Goal: Information Seeking & Learning: Learn about a topic

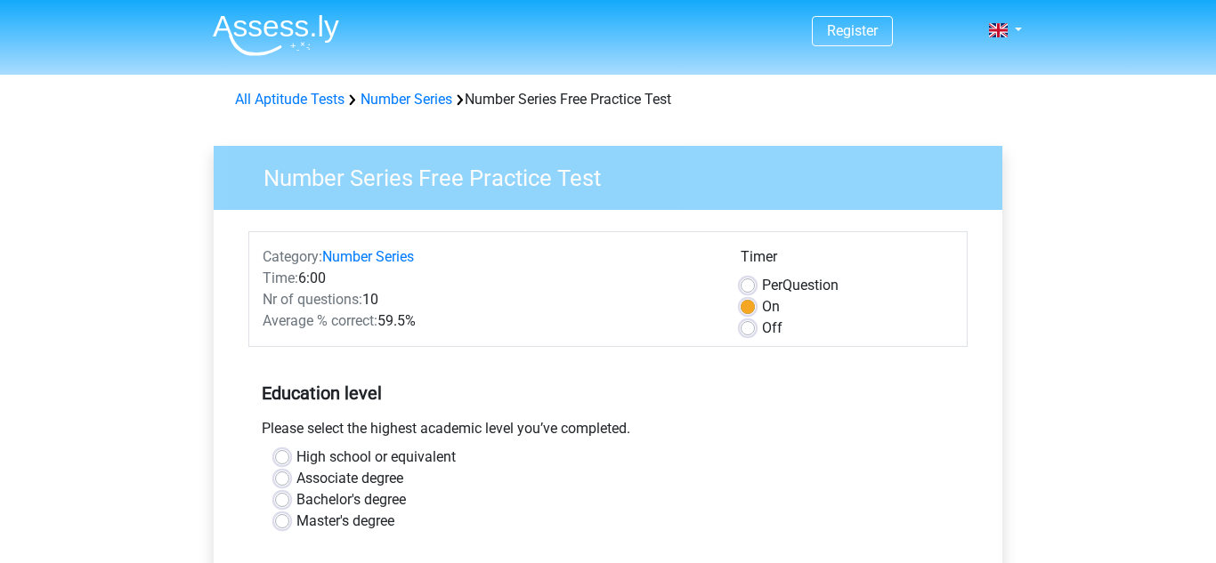
click at [302, 457] on label "High school or equivalent" at bounding box center [375, 457] width 159 height 21
click at [289, 457] on input "High school or equivalent" at bounding box center [282, 456] width 14 height 18
radio input "true"
click at [488, 445] on div "Please select the highest academic level you’ve completed." at bounding box center [607, 432] width 719 height 28
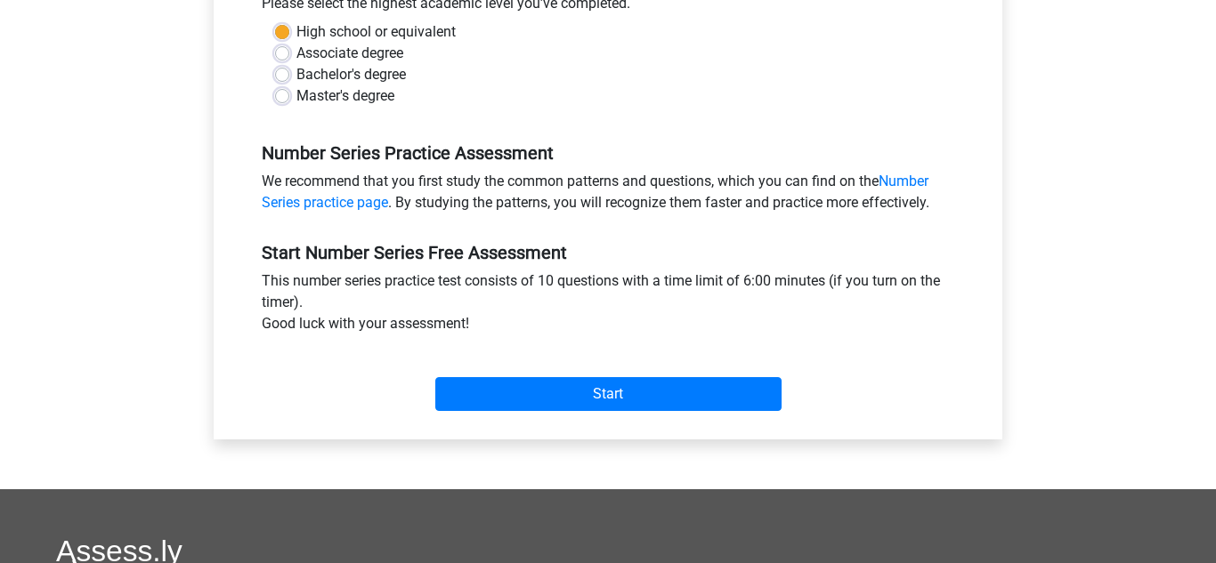
scroll to position [427, 0]
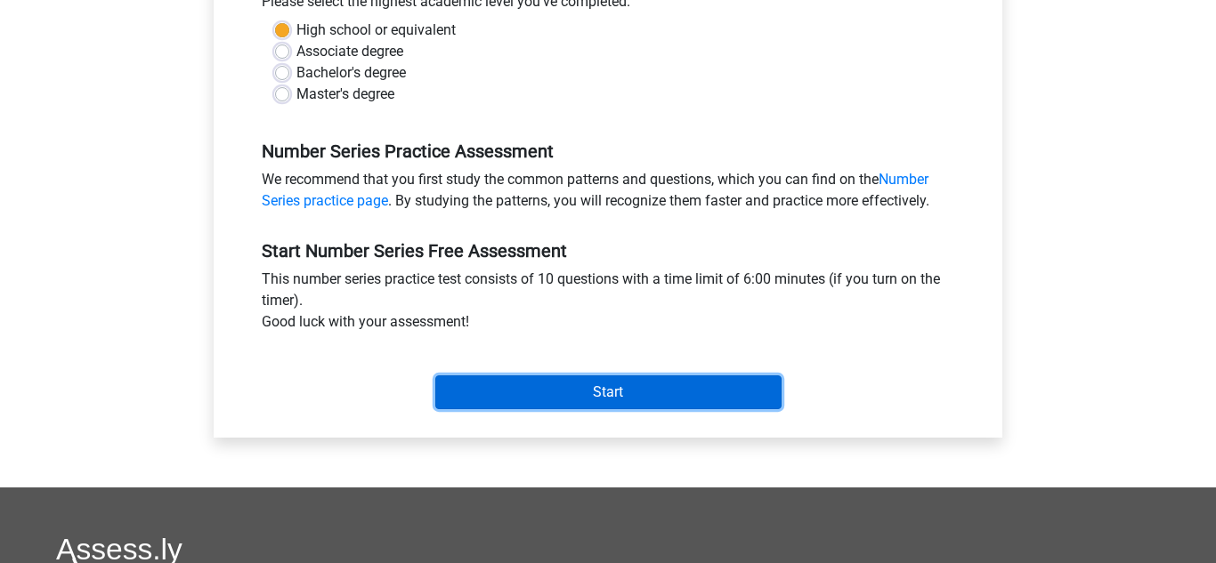
click at [638, 399] on input "Start" at bounding box center [608, 393] width 346 height 34
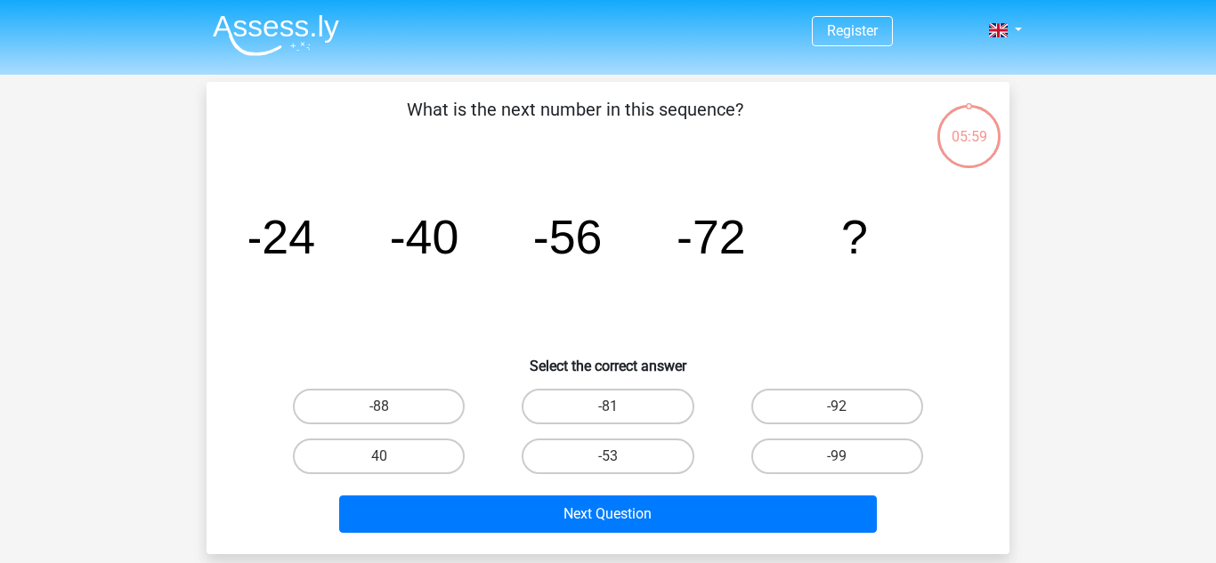
click at [410, 322] on icon "image/svg+xml -24 -40 -56 -72 ?" at bounding box center [607, 254] width 717 height 180
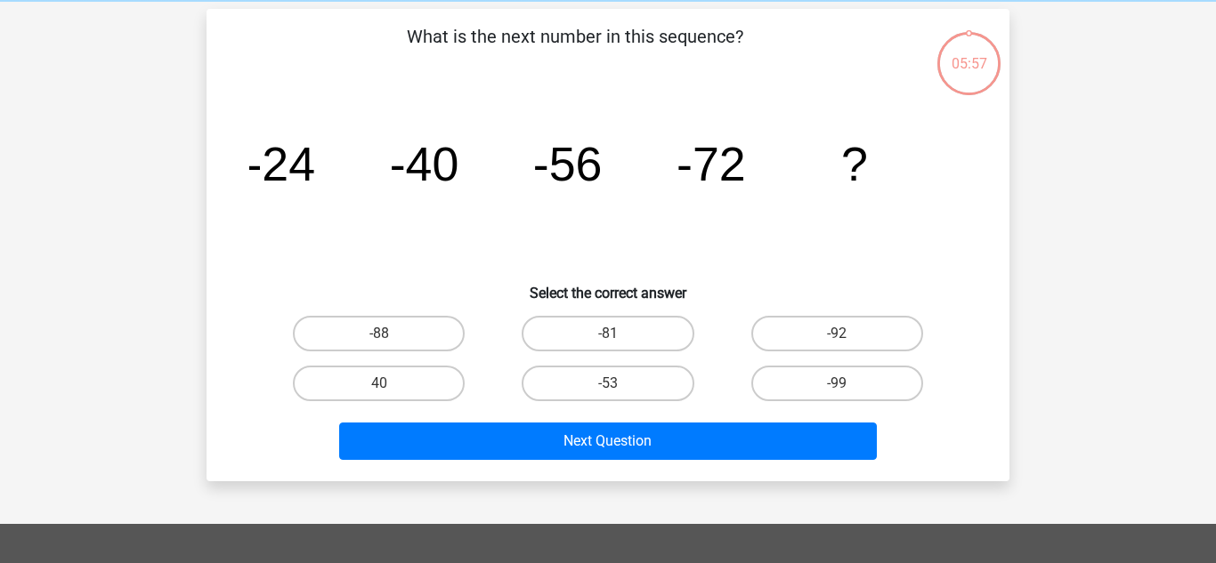
scroll to position [71, 0]
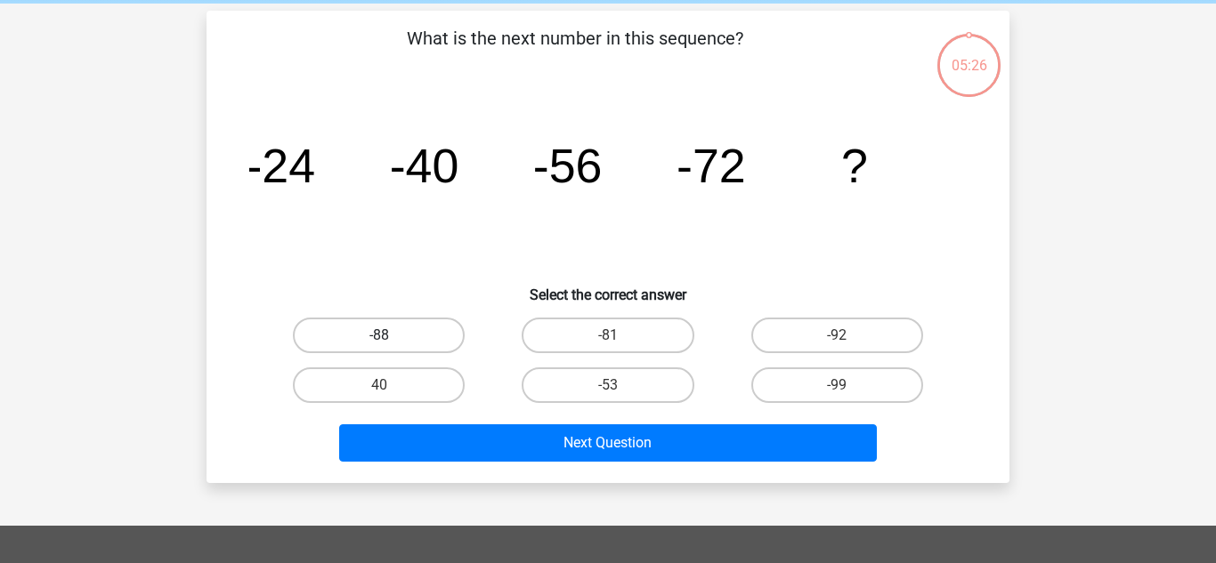
click at [426, 346] on label "-88" at bounding box center [379, 336] width 172 height 36
click at [391, 346] on input "-88" at bounding box center [385, 342] width 12 height 12
radio input "true"
click at [426, 346] on label "-88" at bounding box center [379, 336] width 172 height 36
click at [391, 346] on input "-88" at bounding box center [385, 342] width 12 height 12
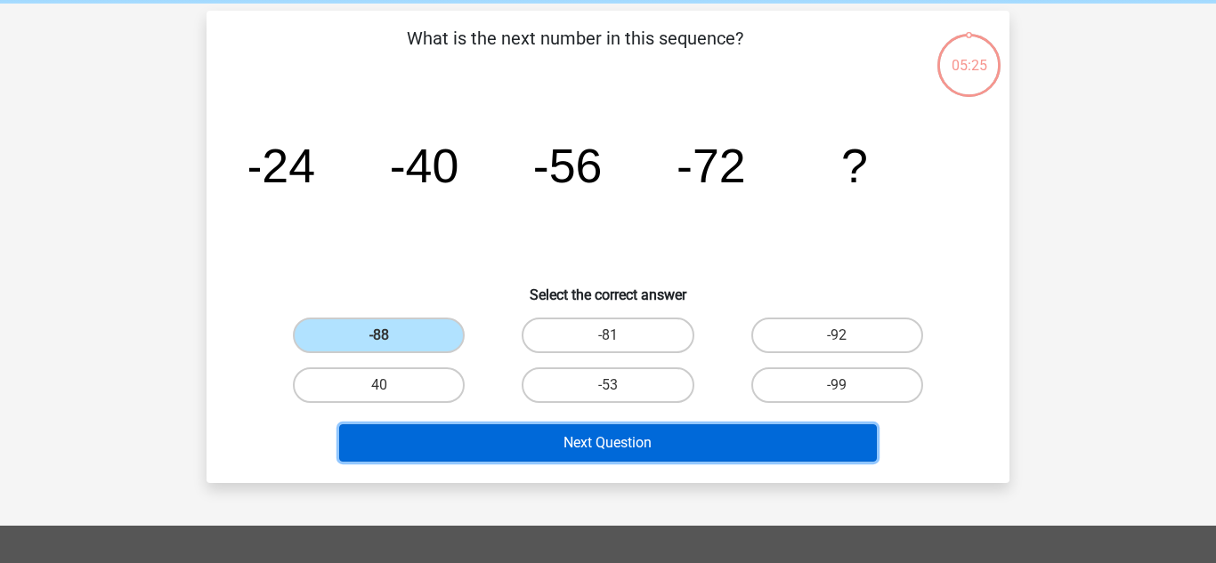
click at [506, 448] on button "Next Question" at bounding box center [608, 443] width 538 height 37
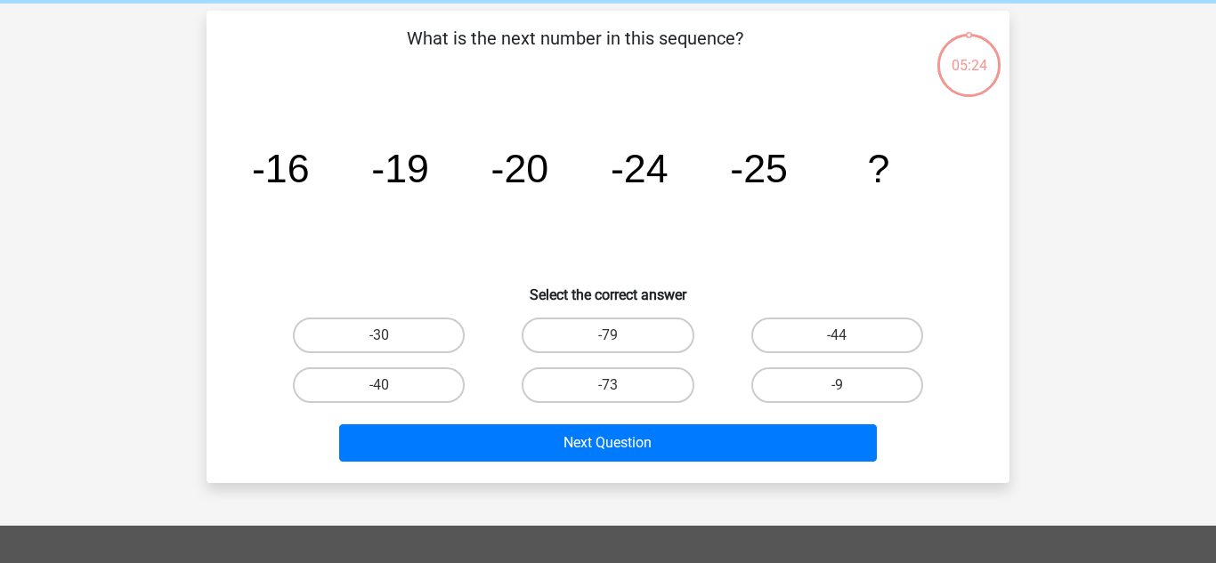
scroll to position [82, 0]
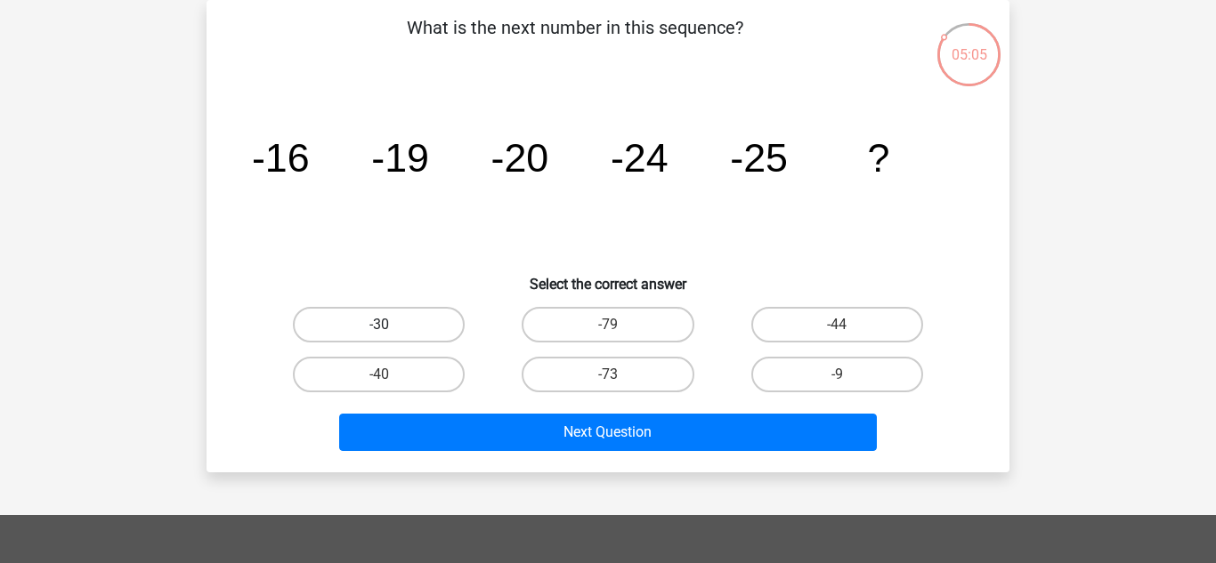
click at [432, 333] on label "-30" at bounding box center [379, 325] width 172 height 36
click at [391, 333] on input "-30" at bounding box center [385, 331] width 12 height 12
radio input "true"
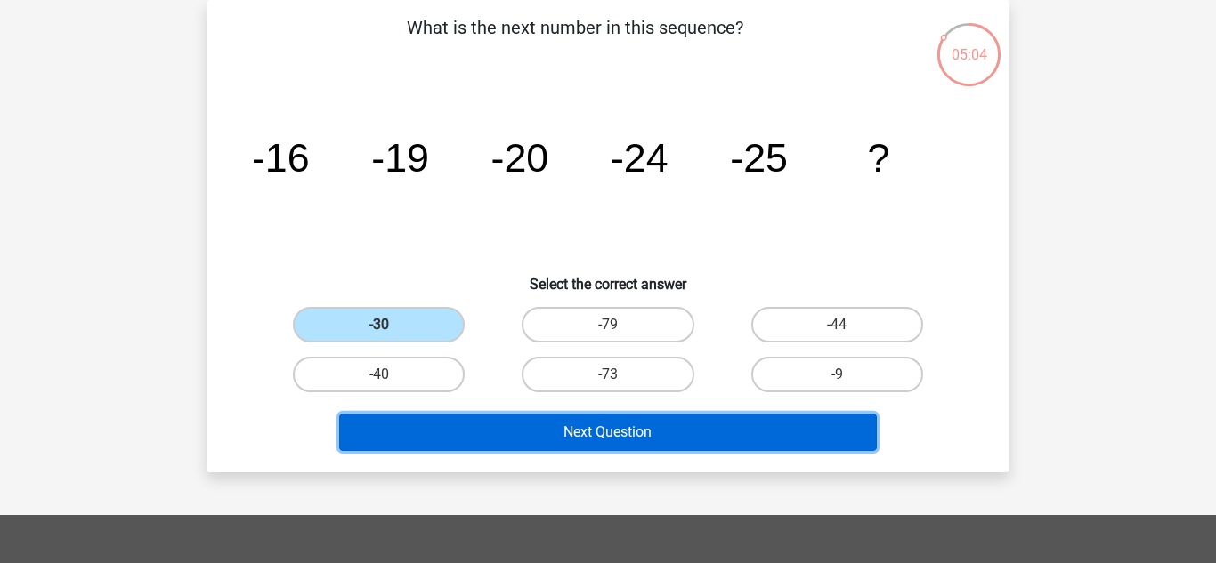
click at [503, 441] on button "Next Question" at bounding box center [608, 432] width 538 height 37
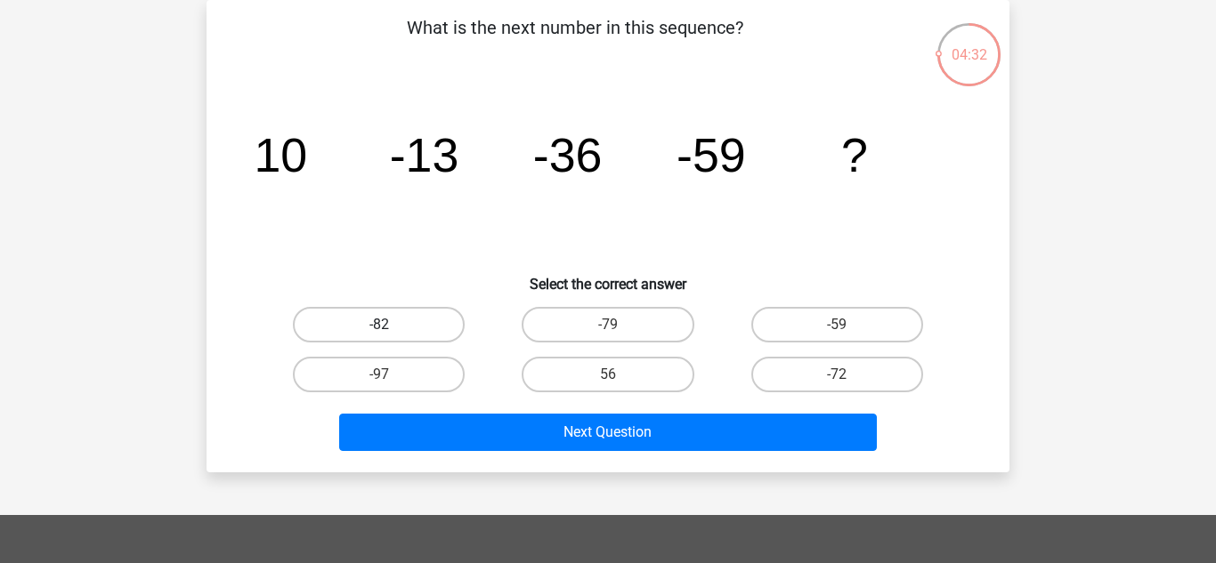
click at [403, 332] on label "-82" at bounding box center [379, 325] width 172 height 36
click at [391, 332] on input "-82" at bounding box center [385, 331] width 12 height 12
radio input "true"
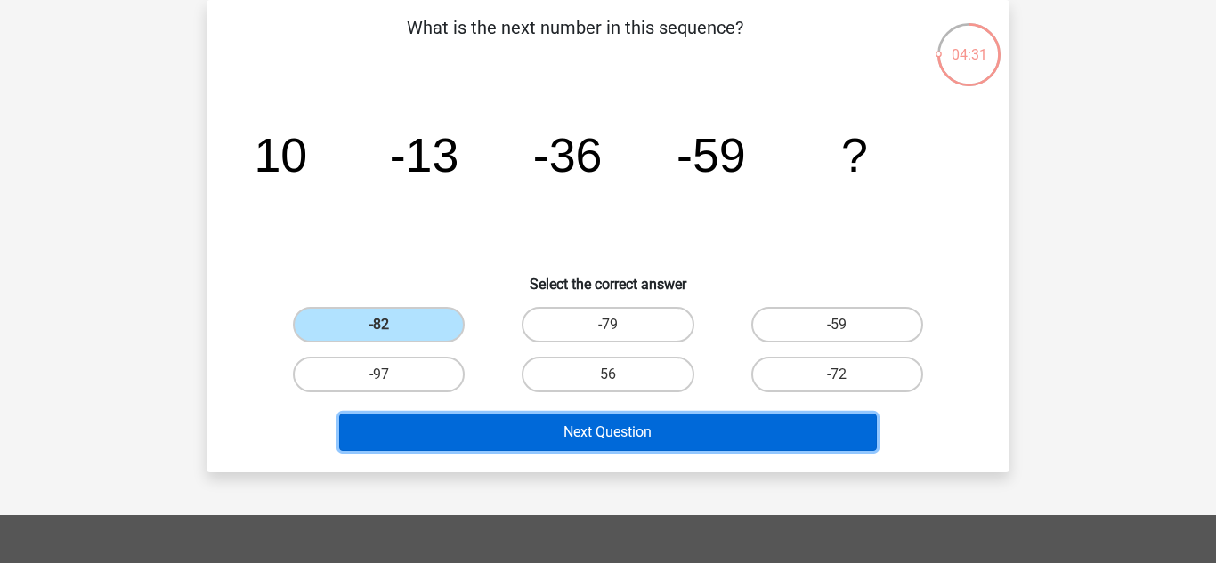
click at [462, 430] on button "Next Question" at bounding box center [608, 432] width 538 height 37
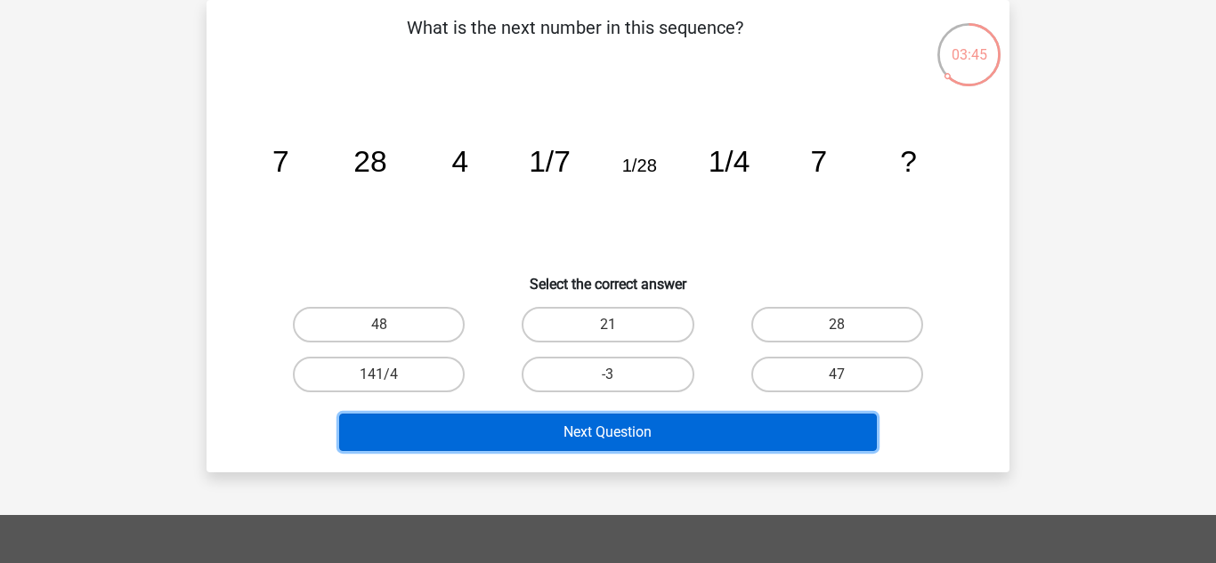
click at [532, 437] on button "Next Question" at bounding box center [608, 432] width 538 height 37
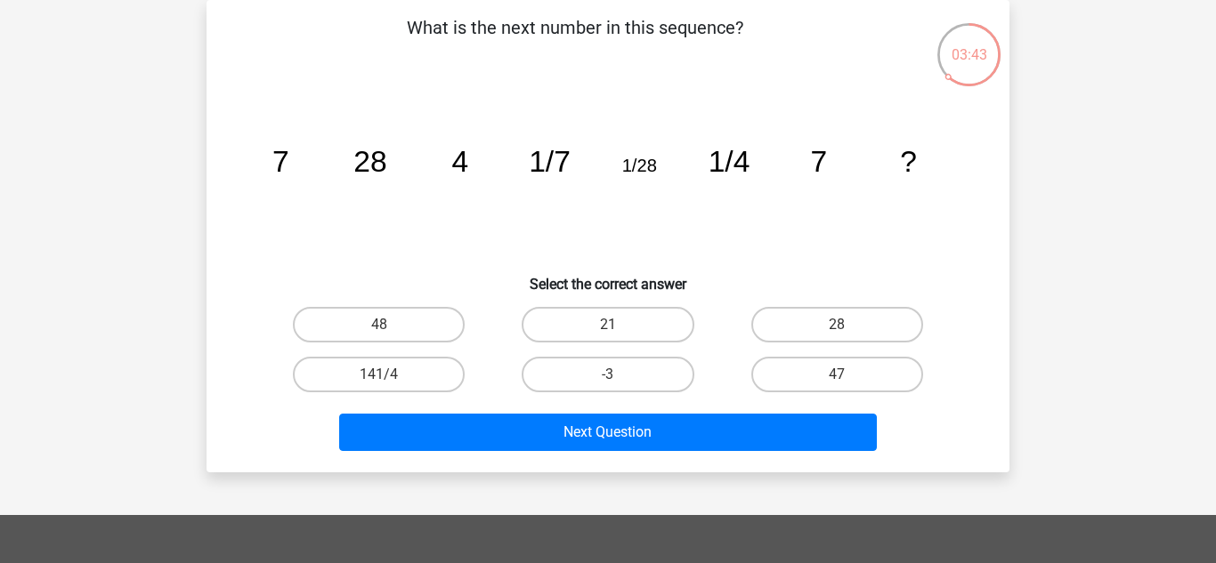
click at [455, 222] on icon "image/svg+xml 7 28 4 1/7 1/28 1/4 7 ?" at bounding box center [607, 172] width 717 height 180
click at [416, 371] on label "141/4" at bounding box center [379, 375] width 172 height 36
click at [391, 375] on input "141/4" at bounding box center [385, 381] width 12 height 12
radio input "true"
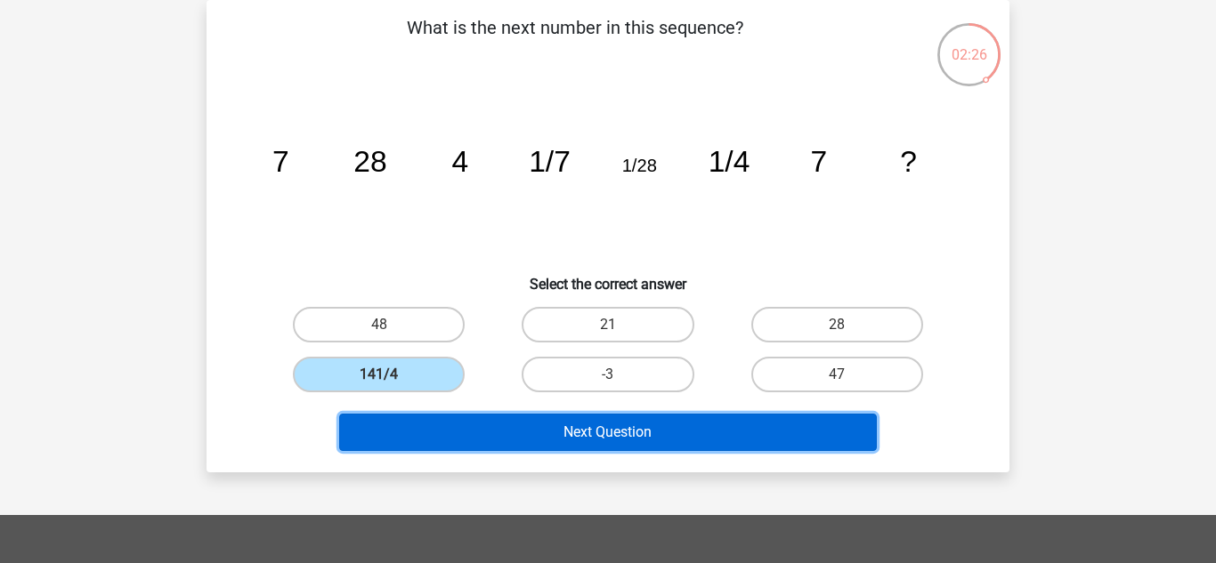
click at [486, 432] on button "Next Question" at bounding box center [608, 432] width 538 height 37
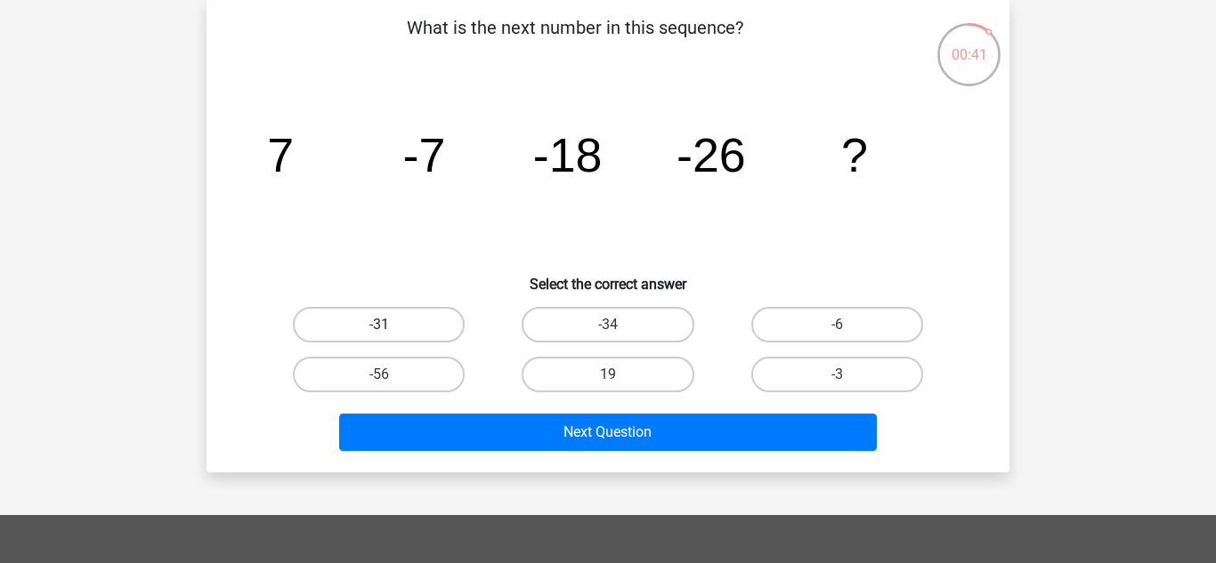
click at [377, 322] on label "-31" at bounding box center [379, 325] width 172 height 36
click at [379, 325] on input "-31" at bounding box center [385, 331] width 12 height 12
radio input "true"
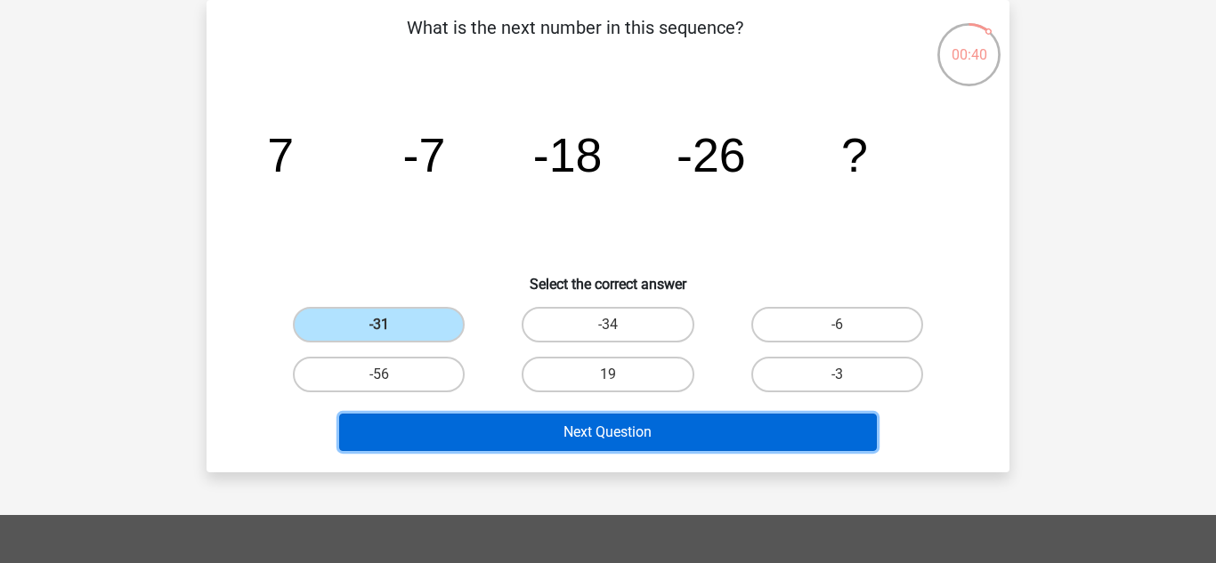
click at [491, 443] on button "Next Question" at bounding box center [608, 432] width 538 height 37
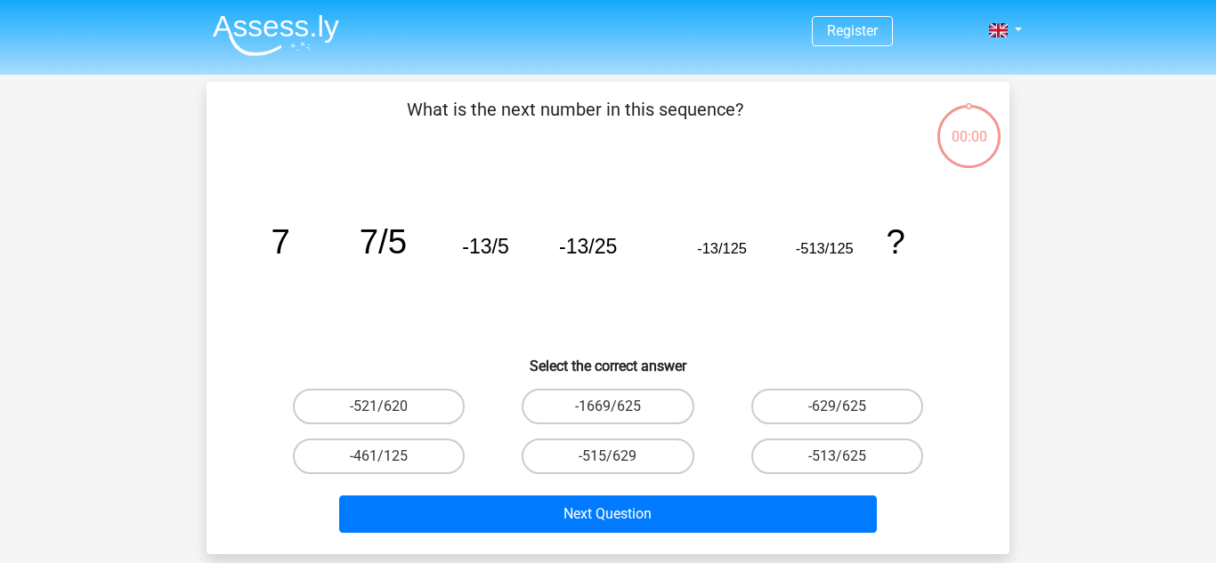
scroll to position [82, 0]
